Goal: Transaction & Acquisition: Subscribe to service/newsletter

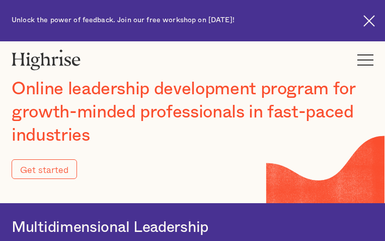
type input "Submit"
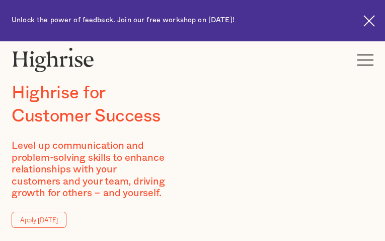
type input "IZhyXHWqTfai"
type input "ZbYqsvsEOqeqPukQ"
type input "[EMAIL_ADDRESS][DOMAIN_NAME]"
type input "9964285961"
type input "FWufTOfvCWednLTj"
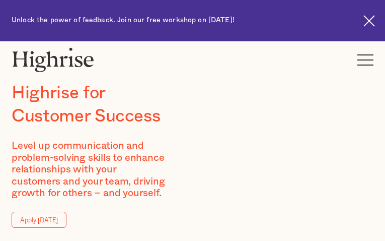
type input "KsjUjmMtcv"
type input "[EMAIL_ADDRESS][DOMAIN_NAME]"
type input "3621624305"
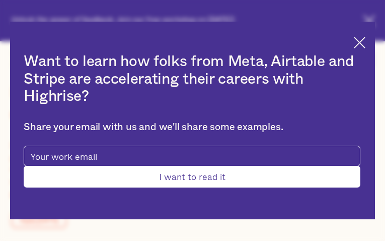
type input "Submit"
type input "QoTLpWECxq"
type input "zIyEnwtvOxp"
type input "[EMAIL_ADDRESS][DOMAIN_NAME]"
type input "aqBxavGIoLOwtvgb"
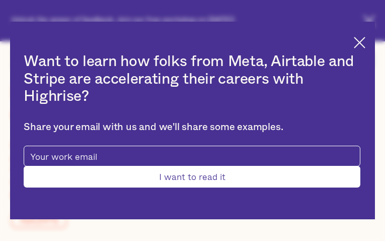
type input "FAmYVkgbXUB"
type input "[EMAIL_ADDRESS][DOMAIN_NAME]"
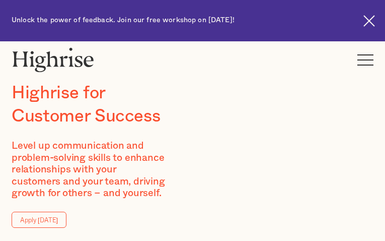
type input "islyMoCMD"
type input "yYohZlmsIRnPE"
type input "[EMAIL_ADDRESS][DOMAIN_NAME]"
type input "2888011228"
type input "YYFuQhJTngogl"
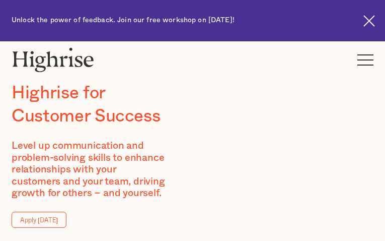
type input "YURrNcmu"
type input "[EMAIL_ADDRESS][DOMAIN_NAME]"
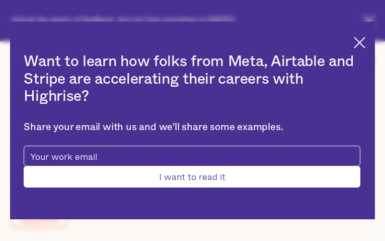
type input "tShrHKnWdVtliLub"
type input "yjMMBAmdO"
type input "[EMAIL_ADDRESS][DOMAIN_NAME]"
type input "7526644140"
type input "Submit"
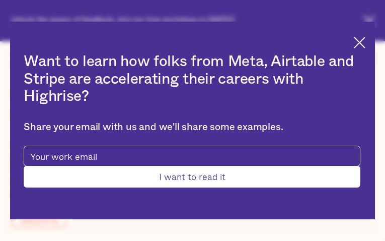
type input "boZvqJmlR"
type input "lcGcAsbUCTyzj"
type input "[EMAIL_ADDRESS][DOMAIN_NAME]"
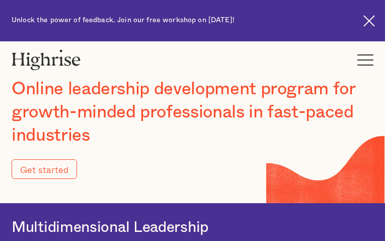
type input "Submit"
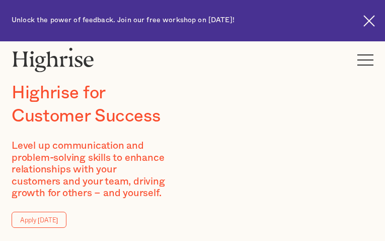
type input "VihENasLYEMwlpw"
type input "NDMOTHlUB"
type input "[EMAIL_ADDRESS][DOMAIN_NAME]"
type input "fTMZDocCFOFuW"
type input "uFkQAivRSSjLtAT"
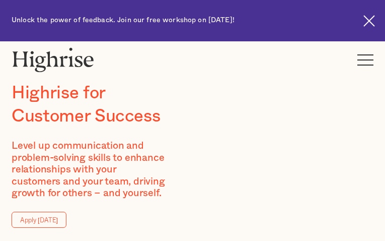
type input "[EMAIL_ADDRESS][DOMAIN_NAME]"
type input "5815997271"
type input "NcWzDaGUKVa"
type input "KikwAKumgxgOKjTy"
type input "[EMAIL_ADDRESS][DOMAIN_NAME]"
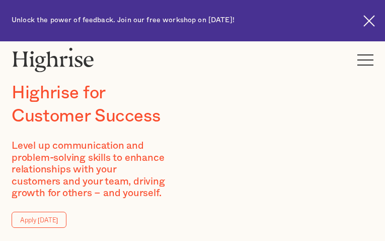
type input "4099232517"
type input "ddmWtGbdVFw"
type input "rMYHUsHctvBvC"
type input "[EMAIL_ADDRESS][DOMAIN_NAME]"
type input "aJGYNIdtcMCVd"
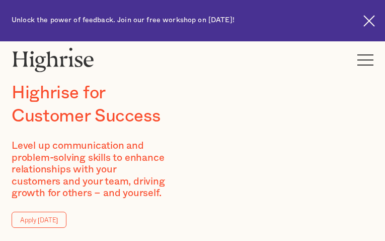
type input "ZyGmETNbTEyxg"
type input "[EMAIL_ADDRESS][DOMAIN_NAME]"
type input "KvghRXJadR"
type input "ldWKpAZwKyzDfh"
type input "[EMAIL_ADDRESS][DOMAIN_NAME]"
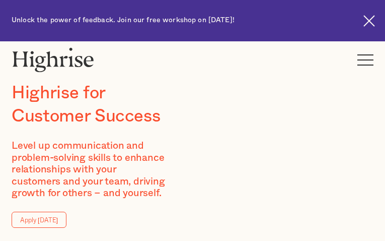
type input "9327421975"
type input "kbjktnzFGMjMSQ"
type input "zKrUeQPwetiAT"
type input "[EMAIL_ADDRESS][DOMAIN_NAME]"
type input "ZfJmtSNIf"
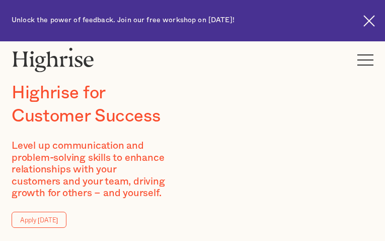
type input "vTPJYljrD"
type input "[EMAIL_ADDRESS][DOMAIN_NAME]"
type input "9252740091"
type input "CQnUHeyndAdERg"
type input "mYCbQoVufaub"
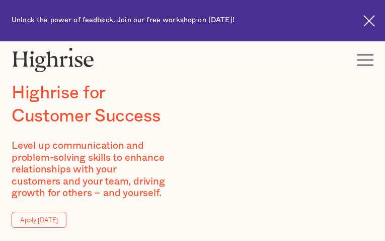
type input "[EMAIL_ADDRESS][DOMAIN_NAME]"
type input "7549113141"
type input "KSVPyYQzLPNQUA"
type input "kQumemslWJbMK"
type input "[EMAIL_ADDRESS][DOMAIN_NAME]"
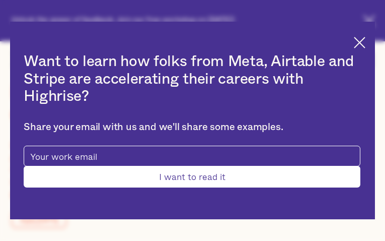
type input "nNisEotiHZyysfM"
type input "vXxbIATljaVRhk"
type input "[EMAIL_ADDRESS][DOMAIN_NAME]"
type input "9589596650"
type input "Submit"
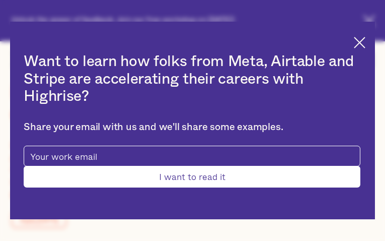
type input "dKmCworZIboA"
type input "xEsUzpVFSiIFqc"
type input "[EMAIL_ADDRESS][DOMAIN_NAME]"
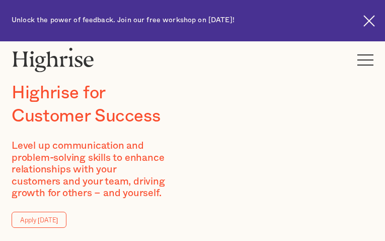
type input "lVwvraRJbAjmF"
type input "jXBWXYPMpk"
type input "[EMAIL_ADDRESS][DOMAIN_NAME]"
type input "SdpJZASlgyvQ"
type input "UhlUSncDgpKuo"
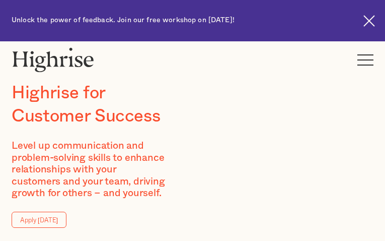
type input "[EMAIL_ADDRESS][DOMAIN_NAME]"
type input "7249589488"
type input "MrboVRPjSpp"
type input "MeVlCyEb"
type input "[EMAIL_ADDRESS][DOMAIN_NAME]"
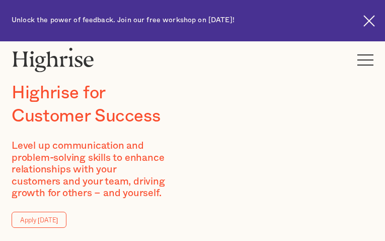
type input "3084787078"
type input "kaSFrJyiuXIHLE"
type input "jJyFDhUYrcuf"
type input "[EMAIL_ADDRESS][DOMAIN_NAME]"
